Goal: Task Accomplishment & Management: Use online tool/utility

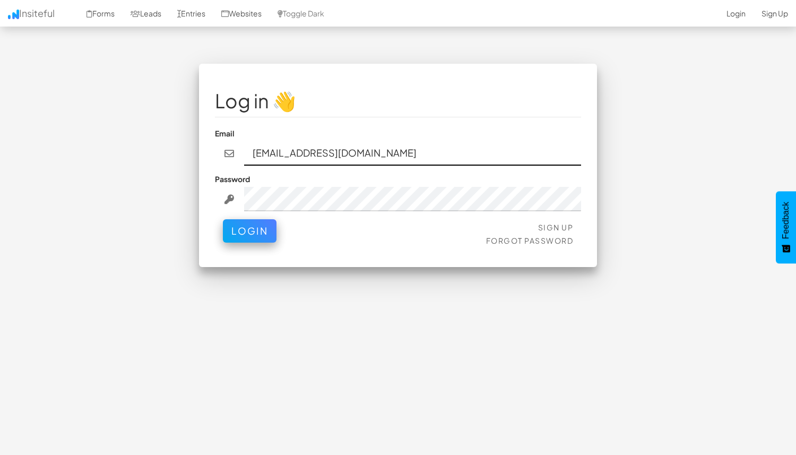
paste input "OPUS2025!"
type input "team@joinopus.org"
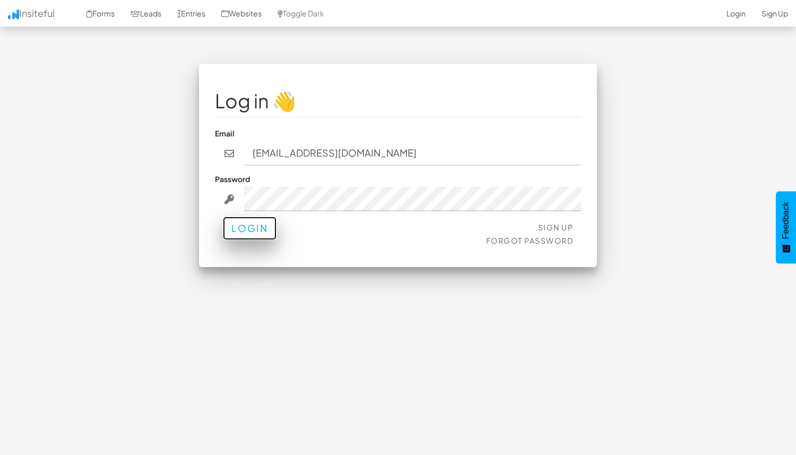
click at [244, 229] on button "Login" at bounding box center [250, 227] width 54 height 23
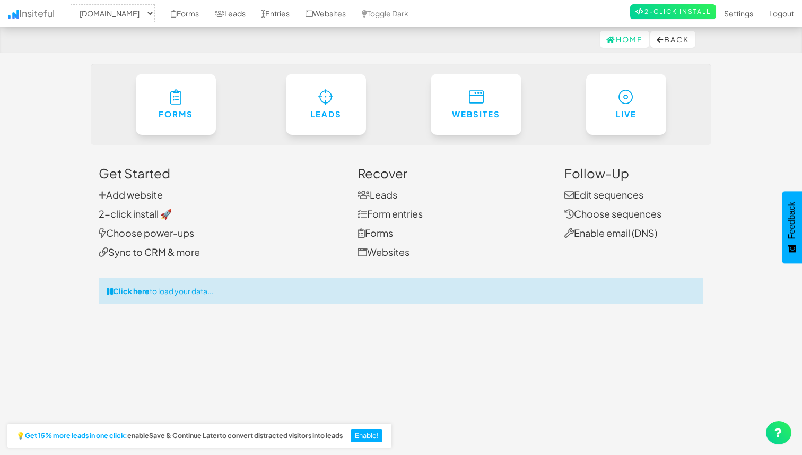
select select "2344"
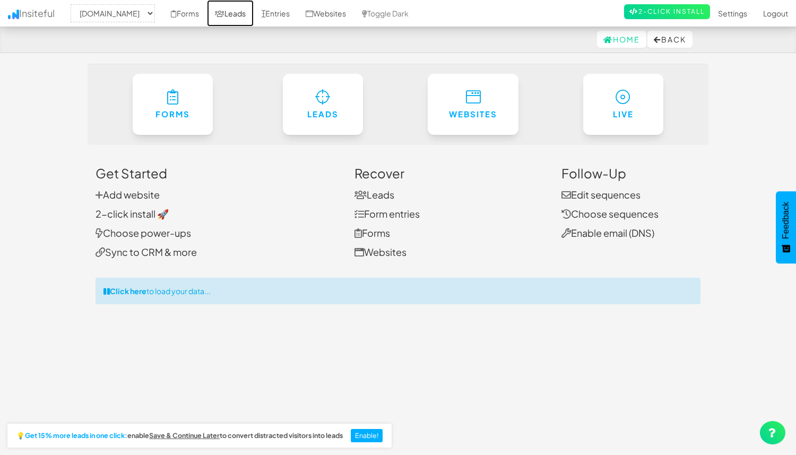
click at [244, 15] on link "Leads" at bounding box center [230, 13] width 47 height 27
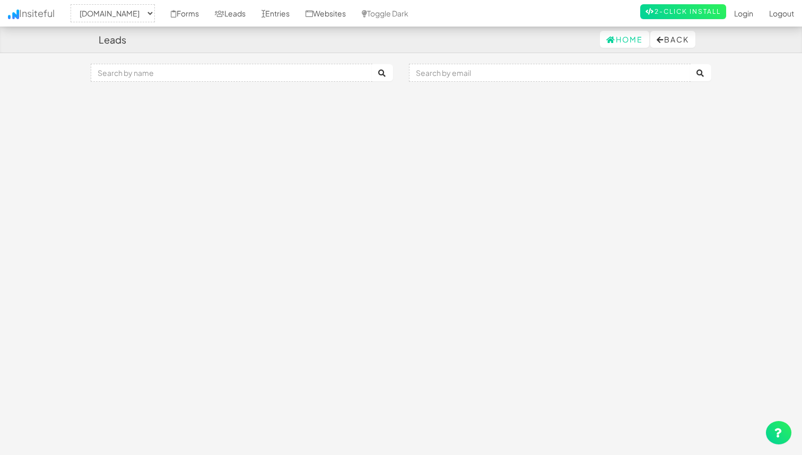
select select "2344"
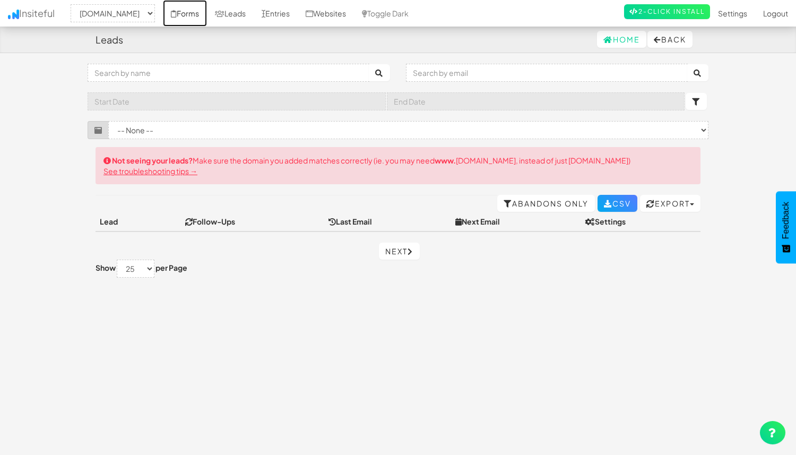
click at [199, 16] on link "Forms" at bounding box center [185, 13] width 44 height 27
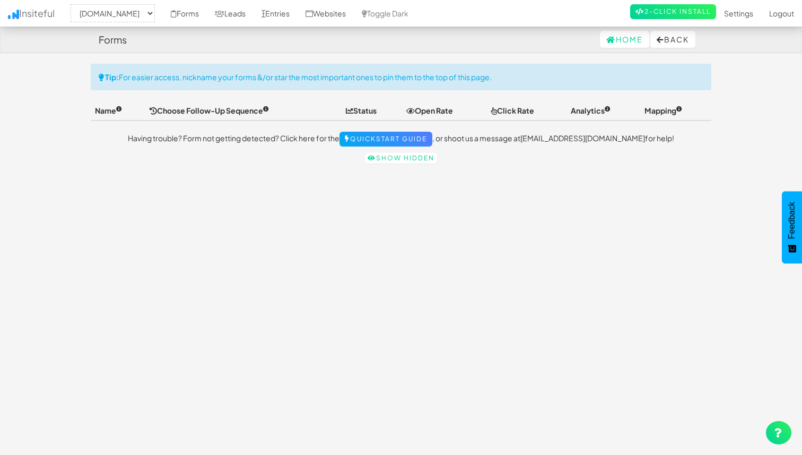
select select "2344"
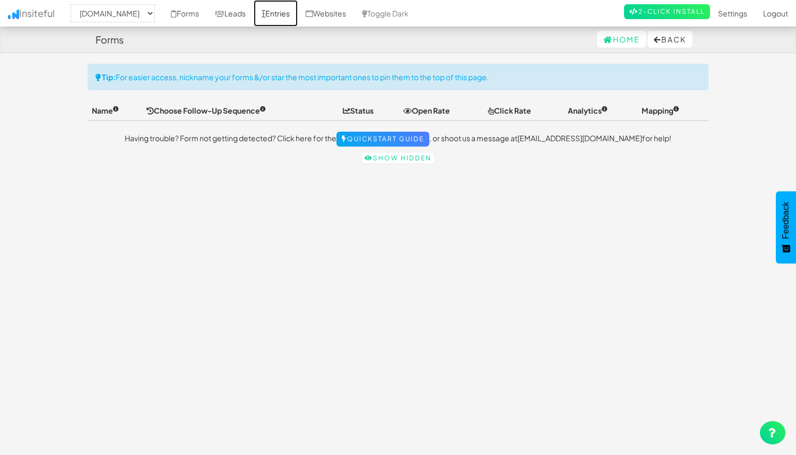
click at [293, 11] on link "Entries" at bounding box center [276, 13] width 44 height 27
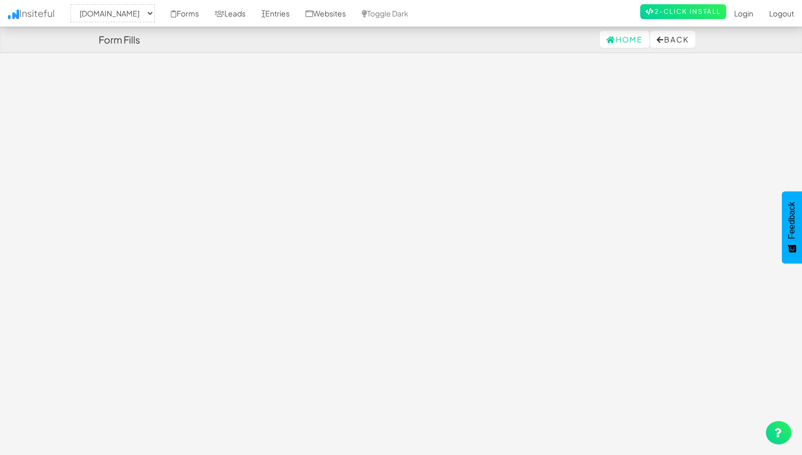
select select "2344"
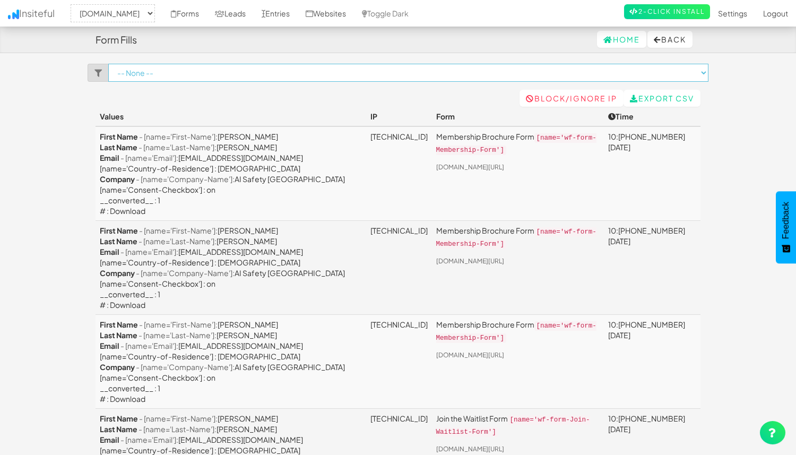
click at [705, 73] on select "-- None -- Membership Brochure Form ([DOMAIN_NAME]/membership-draft-copy[name='…" at bounding box center [408, 73] width 600 height 18
click at [155, 12] on select "-- None -- www.theeasies.com www.joinopus.org joinopus.org" at bounding box center [113, 13] width 84 height 18
select select "2530"
click at [74, 4] on select "-- None -- www.theeasies.com www.joinopus.org joinopus.org" at bounding box center [113, 13] width 84 height 18
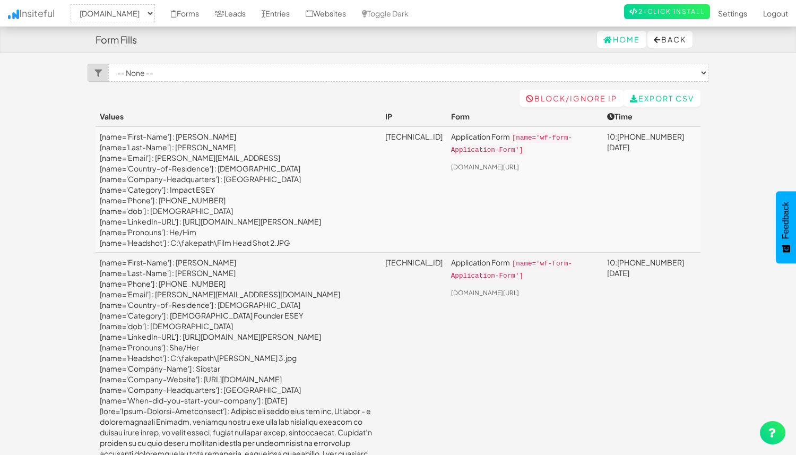
select select "2530"
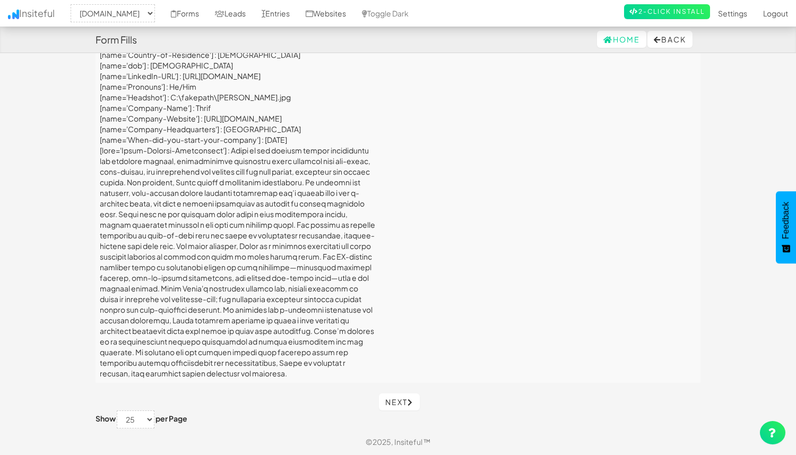
scroll to position [9219, 0]
click at [391, 403] on link "Next" at bounding box center [399, 401] width 41 height 17
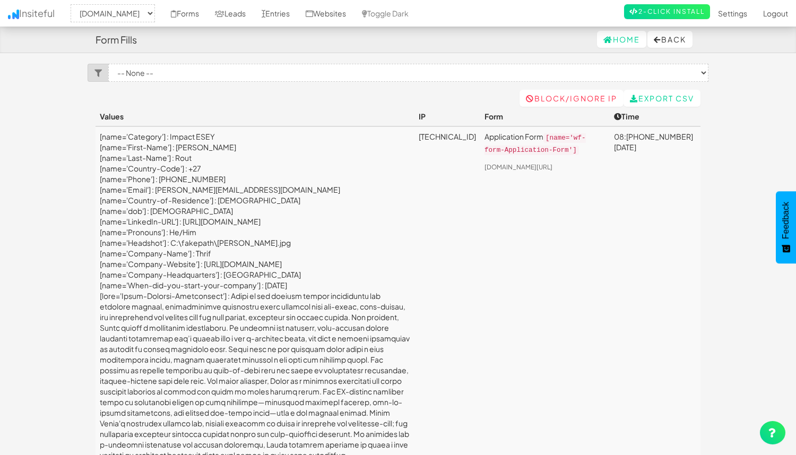
select select "2530"
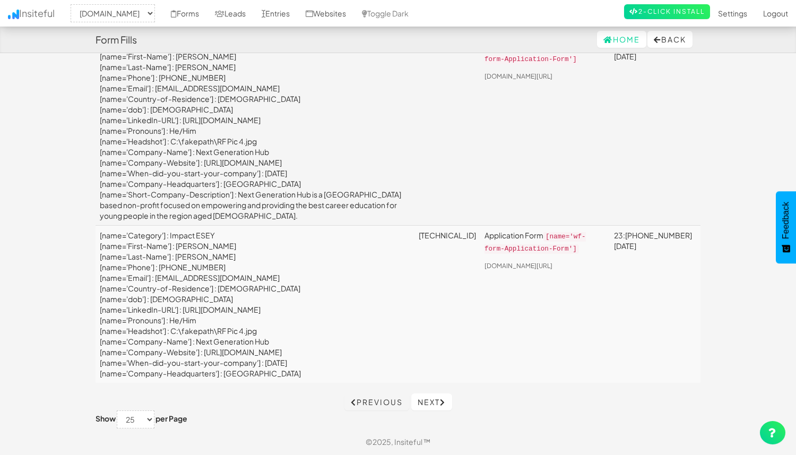
scroll to position [5001, 0]
click at [432, 398] on link "Next" at bounding box center [431, 401] width 41 height 17
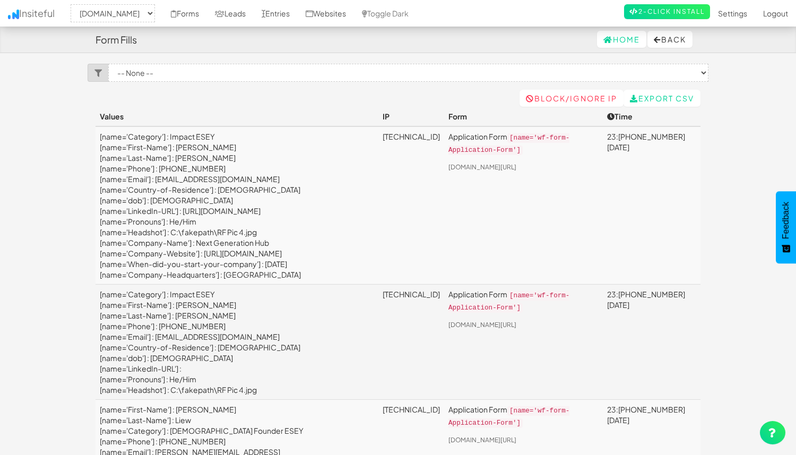
select select "2530"
